Goal: Book appointment/travel/reservation

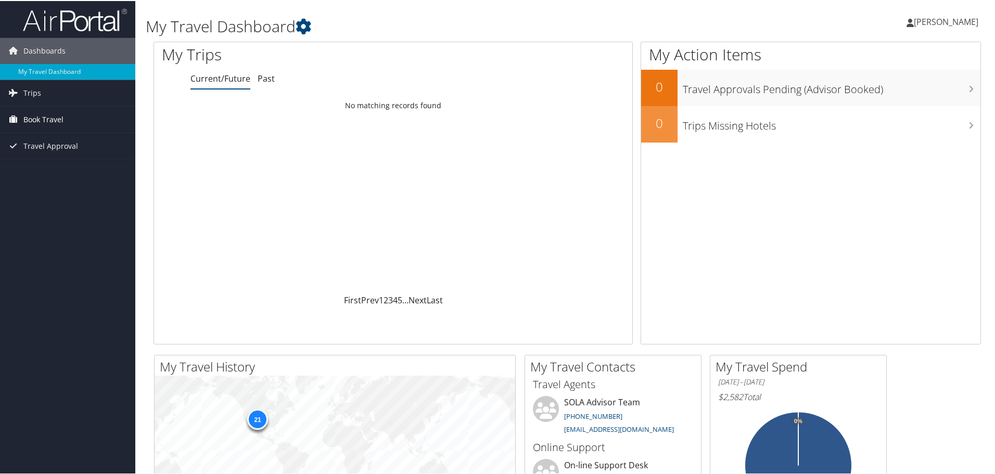
click at [52, 115] on span "Book Travel" at bounding box center [43, 119] width 40 height 26
click at [48, 150] on link "Book/Manage Online Trips" at bounding box center [67, 155] width 135 height 16
click at [52, 158] on link "Book/Manage Online Trips" at bounding box center [67, 155] width 135 height 16
click at [53, 121] on span "Book Travel" at bounding box center [43, 119] width 40 height 26
click at [48, 157] on link "Book/Manage Online Trips" at bounding box center [67, 155] width 135 height 16
